Goal: Find specific fact: Find specific fact

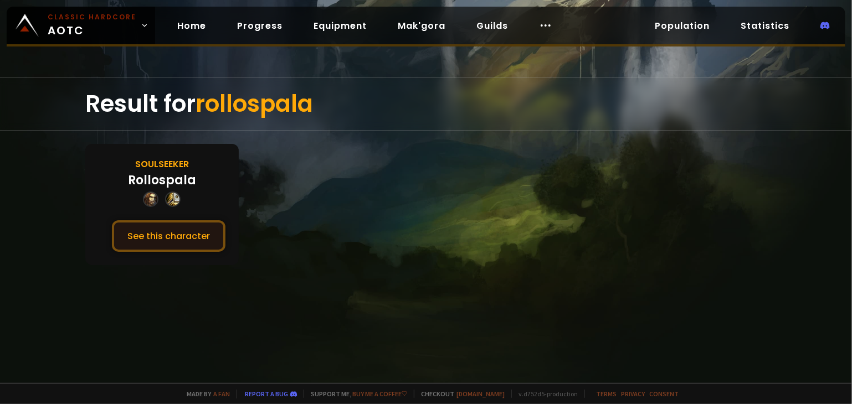
click at [170, 233] on button "See this character" at bounding box center [169, 237] width 114 height 32
click at [162, 234] on button "See this character" at bounding box center [169, 237] width 114 height 32
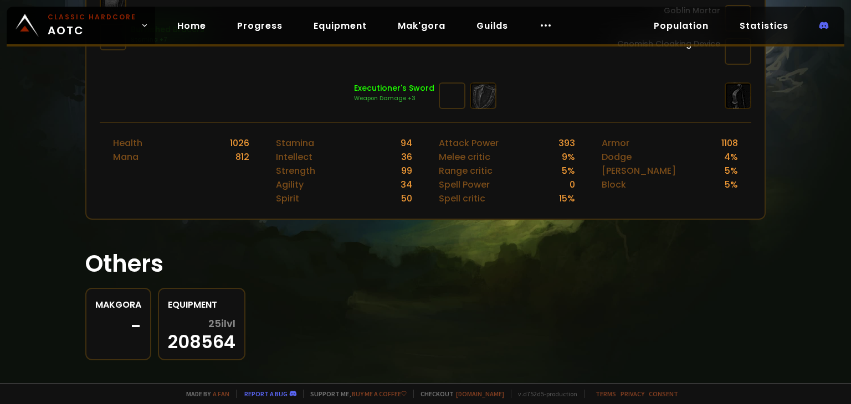
scroll to position [423, 0]
drag, startPoint x: 397, startPoint y: 132, endPoint x: 410, endPoint y: 132, distance: 12.7
click at [410, 132] on div "Stamina 94 Intellect 36 Strength 99 Agility 34 Spirit 50" at bounding box center [344, 170] width 163 height 96
